Goal: Transaction & Acquisition: Purchase product/service

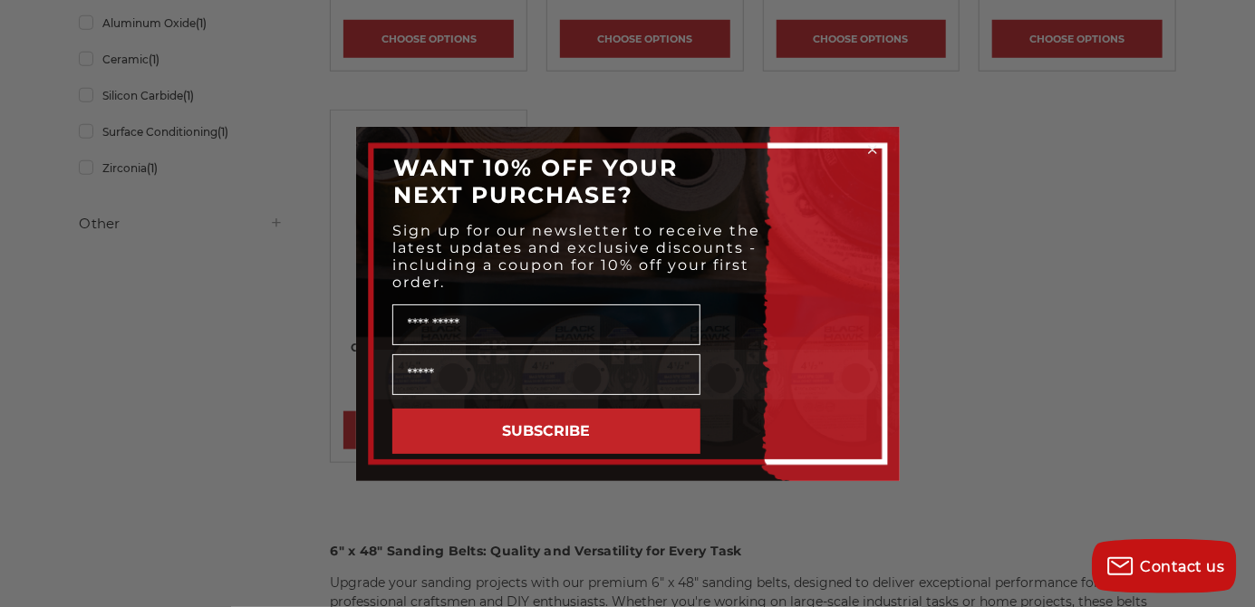
scroll to position [685, 0]
click at [872, 147] on icon "Close dialog" at bounding box center [872, 149] width 7 height 7
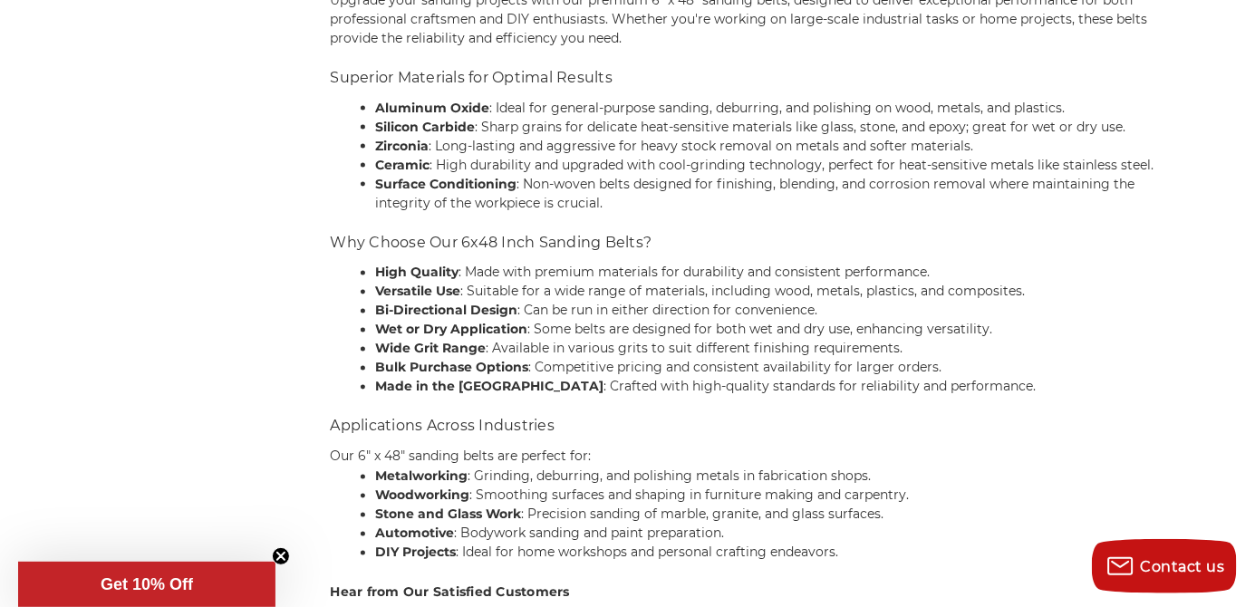
scroll to position [1268, 0]
click at [1136, 346] on li "Wide Grit Range : Available in various grits to suit different finishing requir…" at bounding box center [775, 348] width 800 height 19
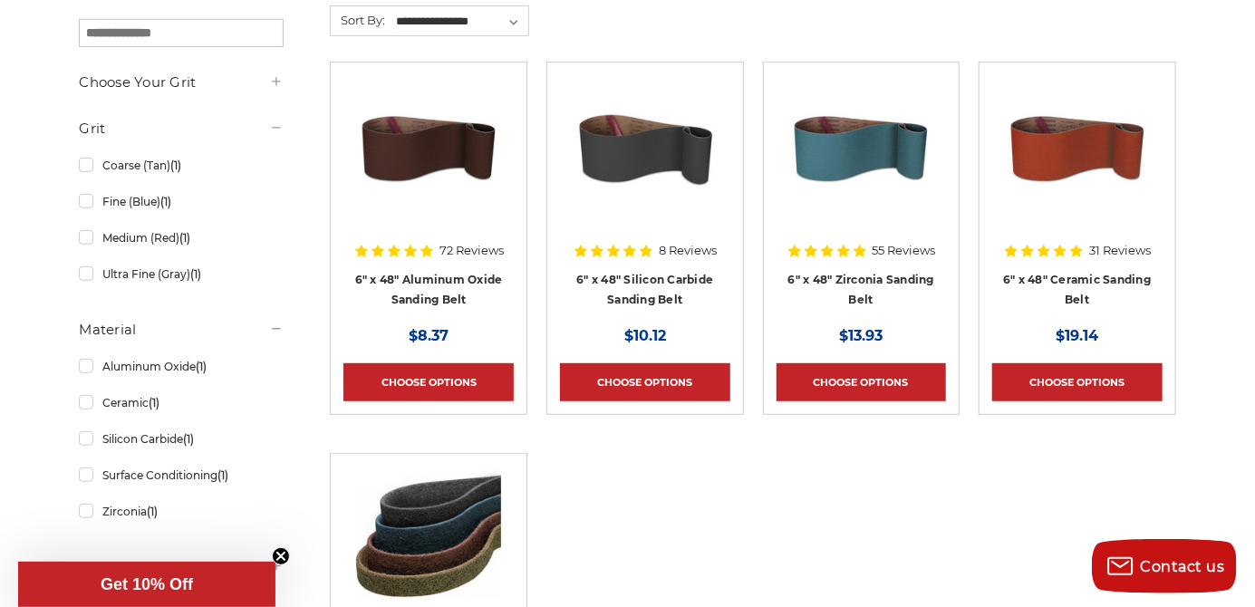
scroll to position [338, 0]
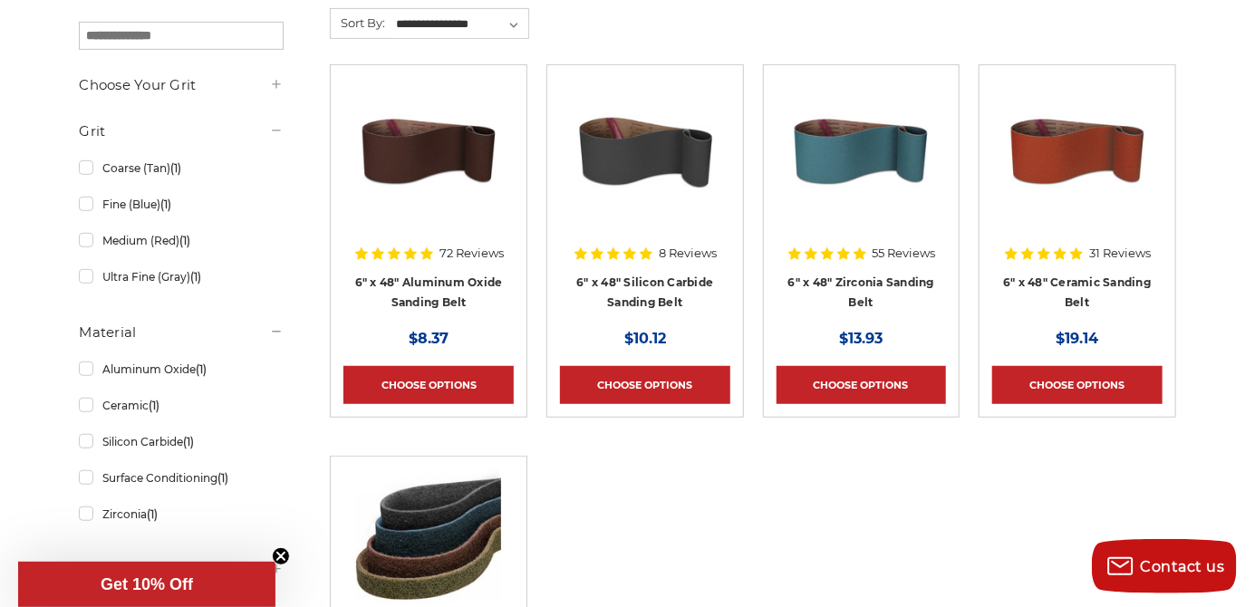
click at [846, 156] on img at bounding box center [860, 150] width 145 height 145
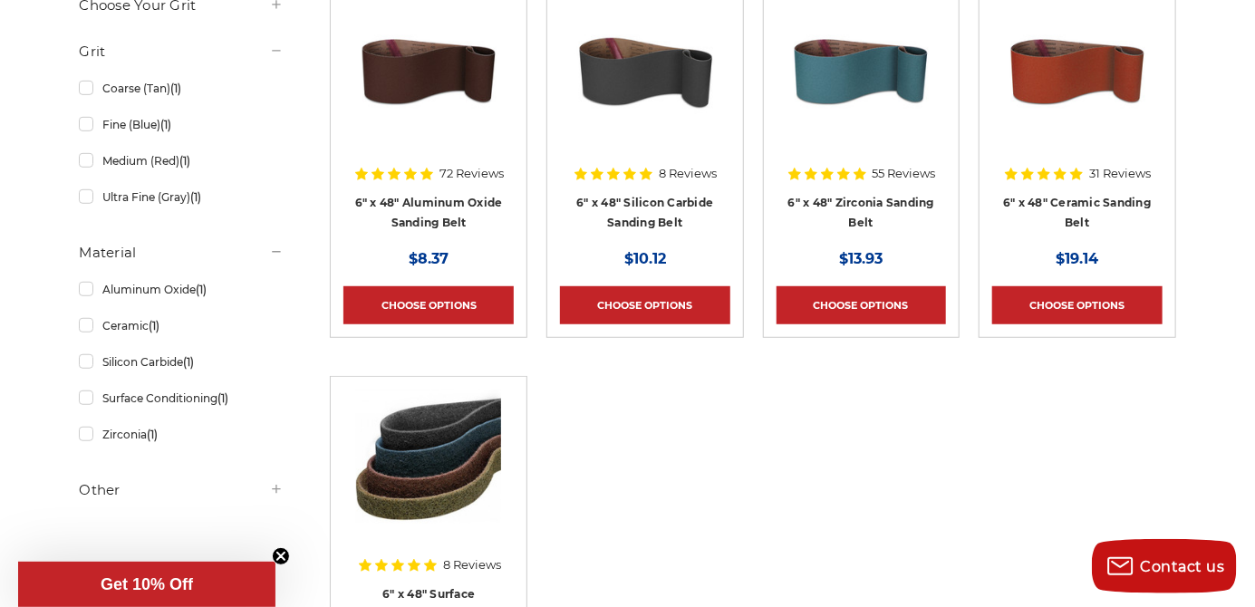
scroll to position [419, 0]
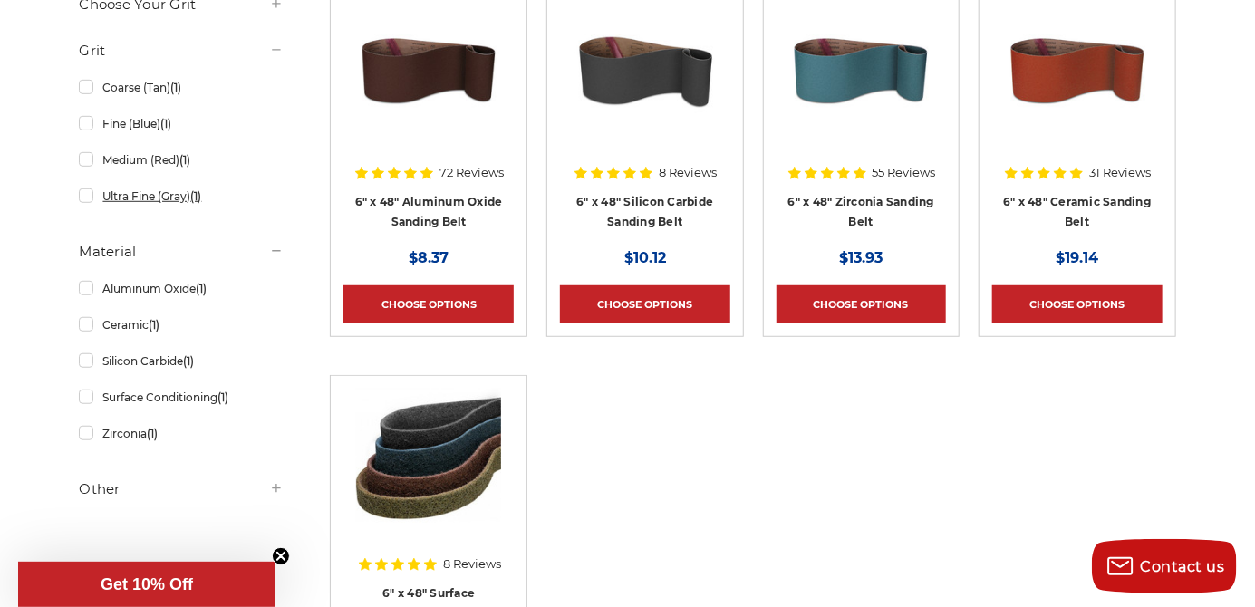
click at [87, 202] on link "Ultra Fine (Gray) (1)" at bounding box center [181, 196] width 204 height 32
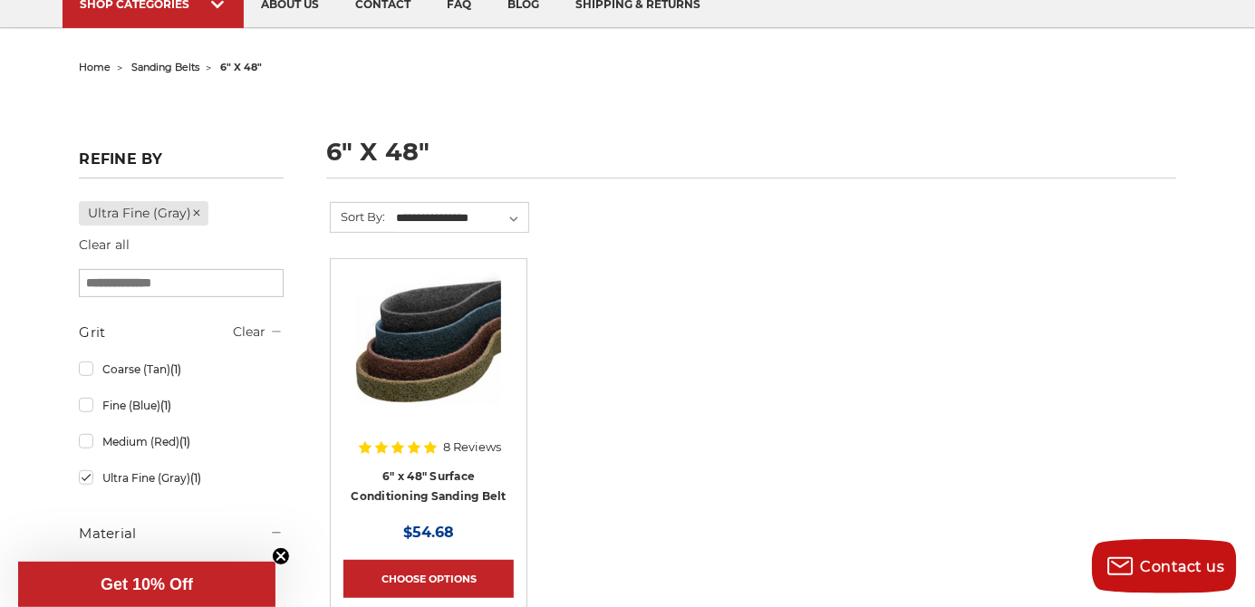
scroll to position [149, 0]
